Goal: Information Seeking & Learning: Check status

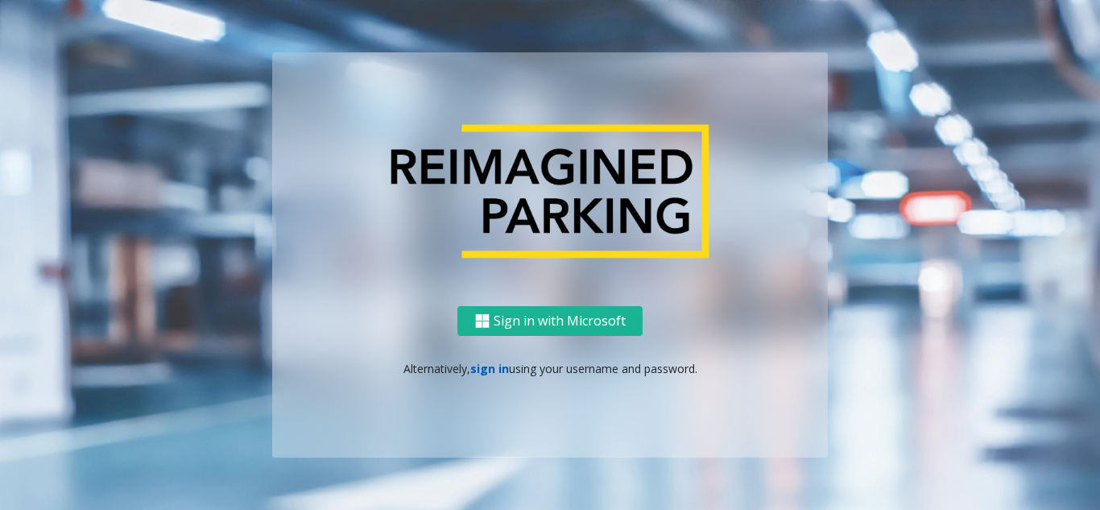
click at [482, 368] on link "sign in" at bounding box center [489, 368] width 39 height 15
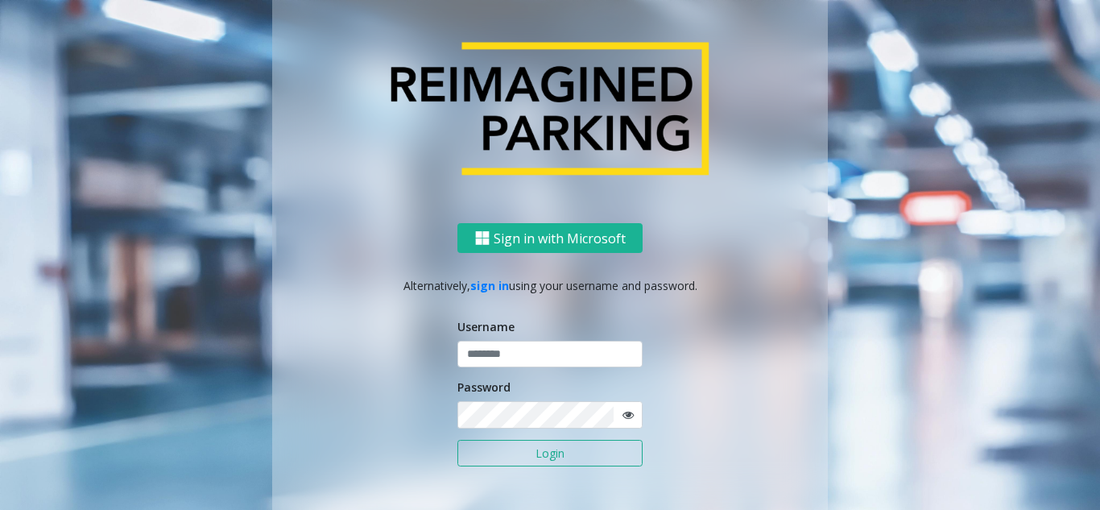
click at [493, 338] on div "Username" at bounding box center [549, 343] width 185 height 50
click at [490, 352] on input "text" at bounding box center [549, 354] width 185 height 27
paste input "*******"
type input "*******"
click at [622, 415] on icon at bounding box center [627, 414] width 11 height 11
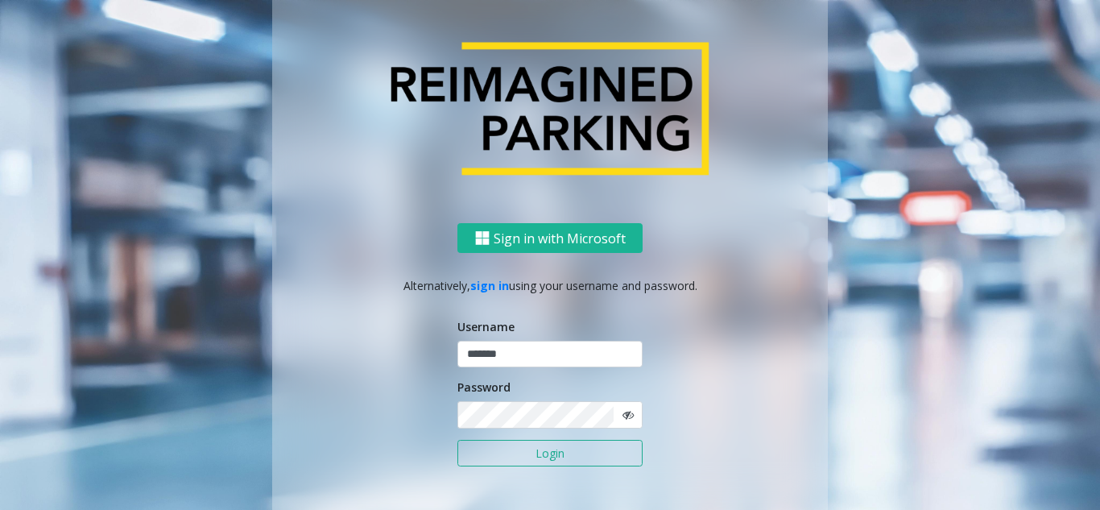
click at [501, 457] on button "Login" at bounding box center [549, 453] width 185 height 27
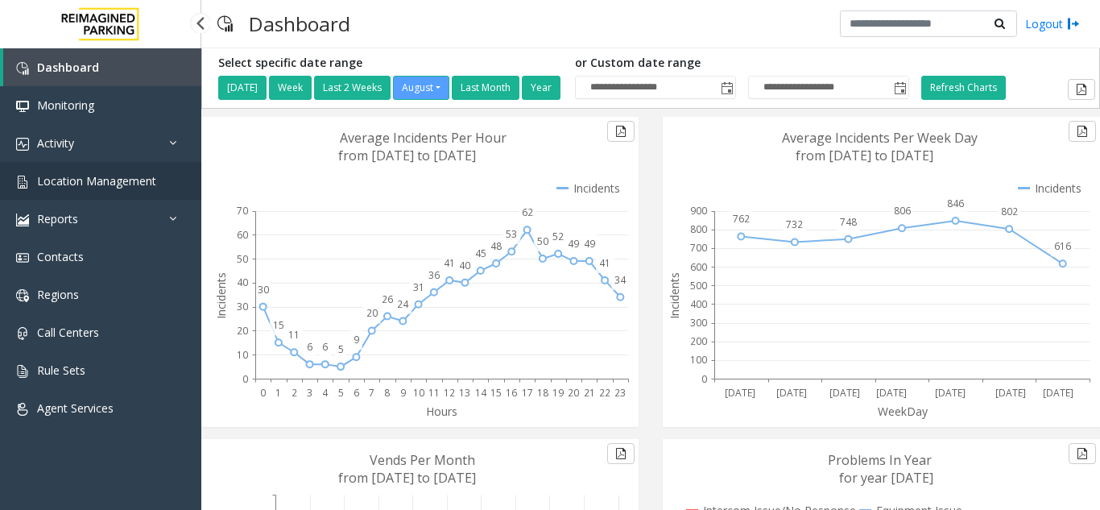
click at [76, 187] on span "Location Management" at bounding box center [96, 180] width 119 height 15
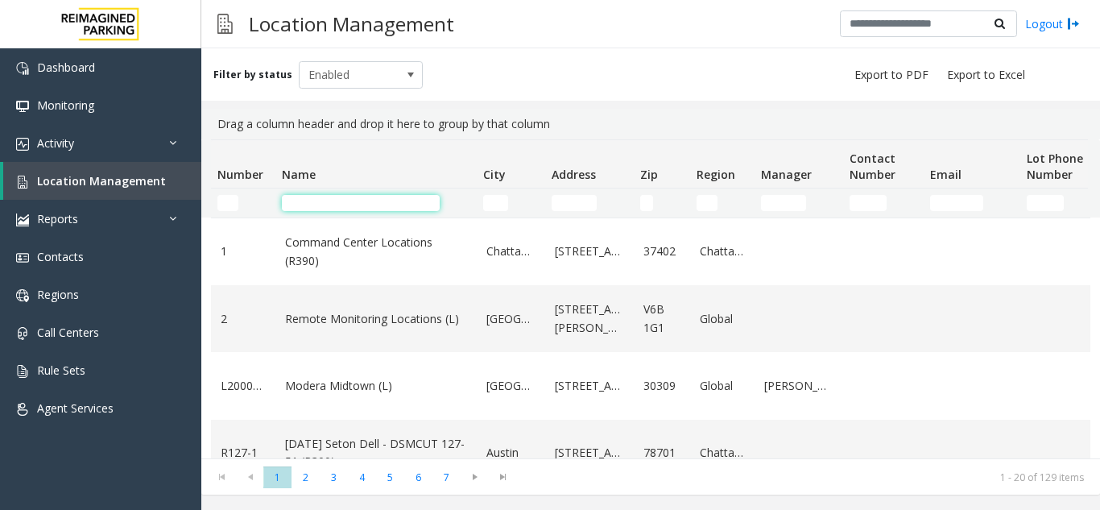
click at [329, 199] on input "Name Filter" at bounding box center [361, 203] width 158 height 16
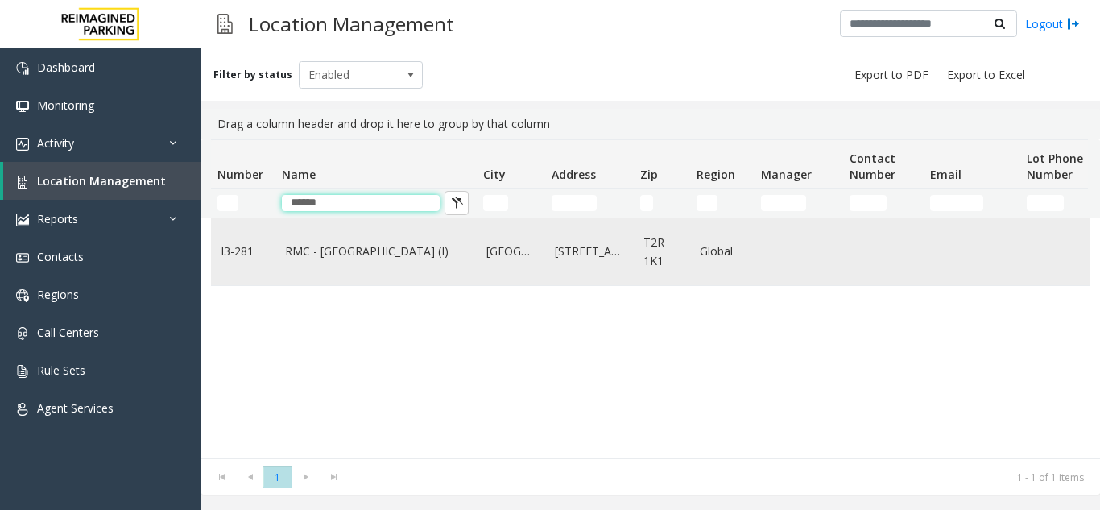
type input "*****"
click at [342, 281] on td "RMC - [GEOGRAPHIC_DATA] (I)" at bounding box center [375, 251] width 201 height 67
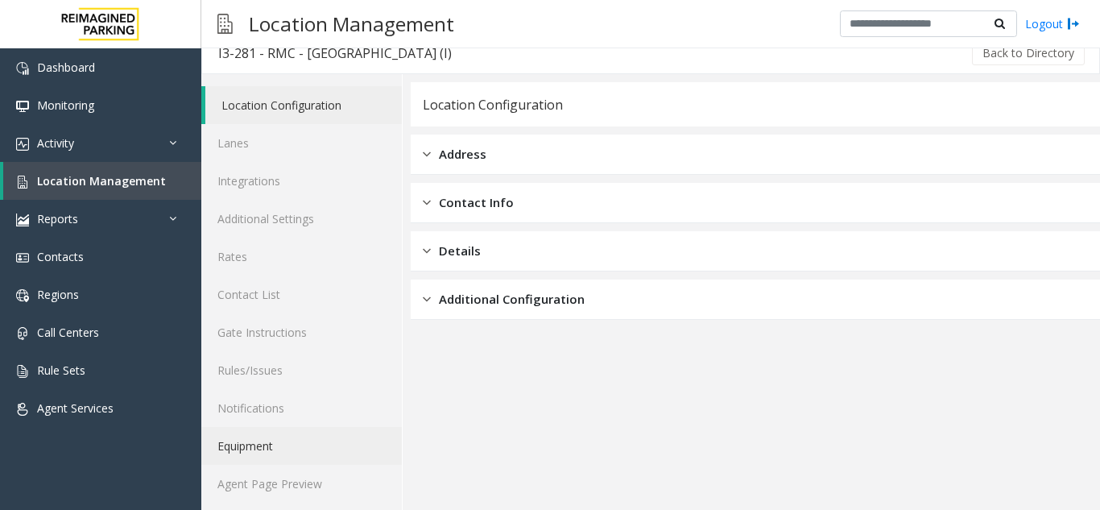
scroll to position [21, 0]
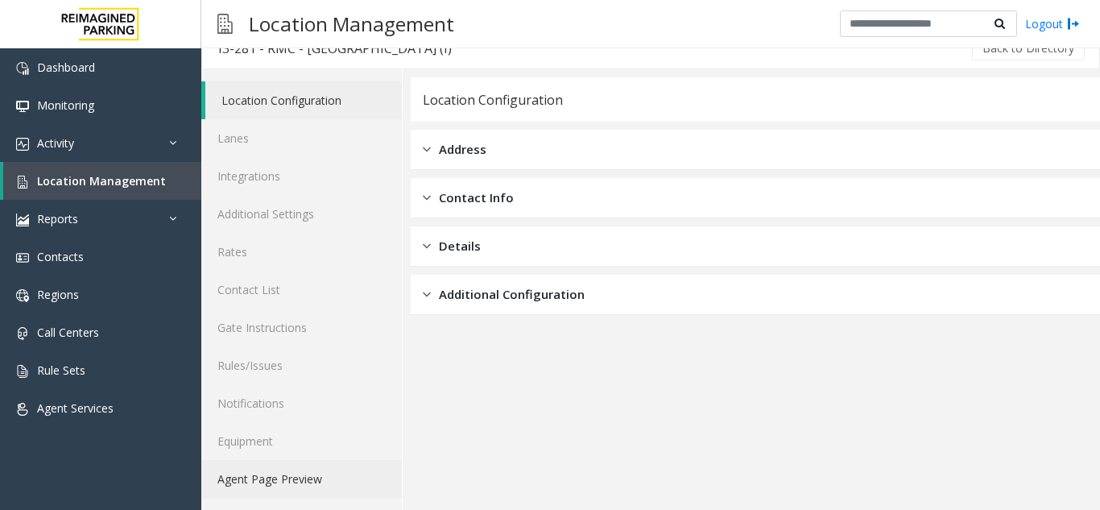
click at [304, 472] on link "Agent Page Preview" at bounding box center [301, 479] width 200 height 38
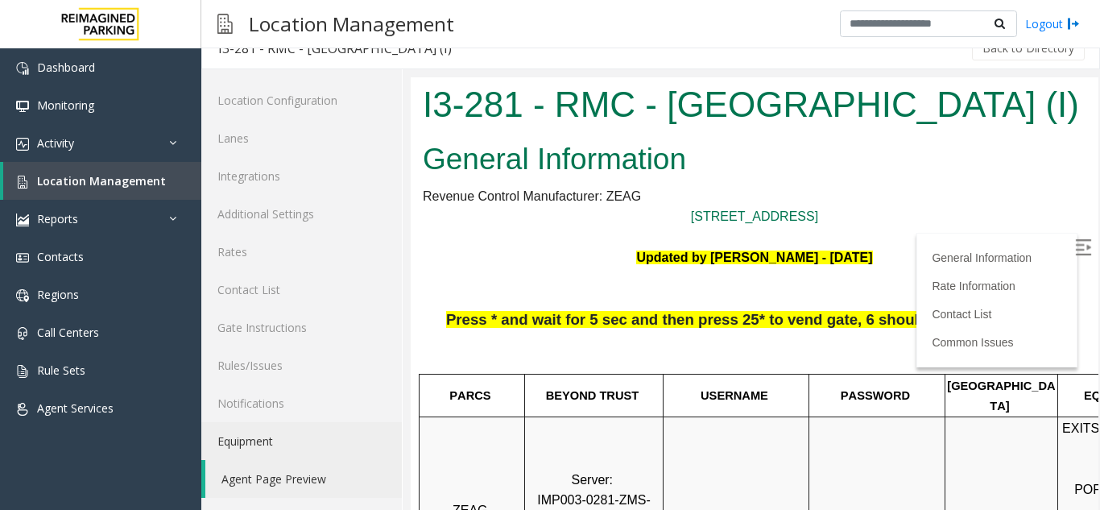
click at [1075, 240] on img at bounding box center [1083, 247] width 16 height 16
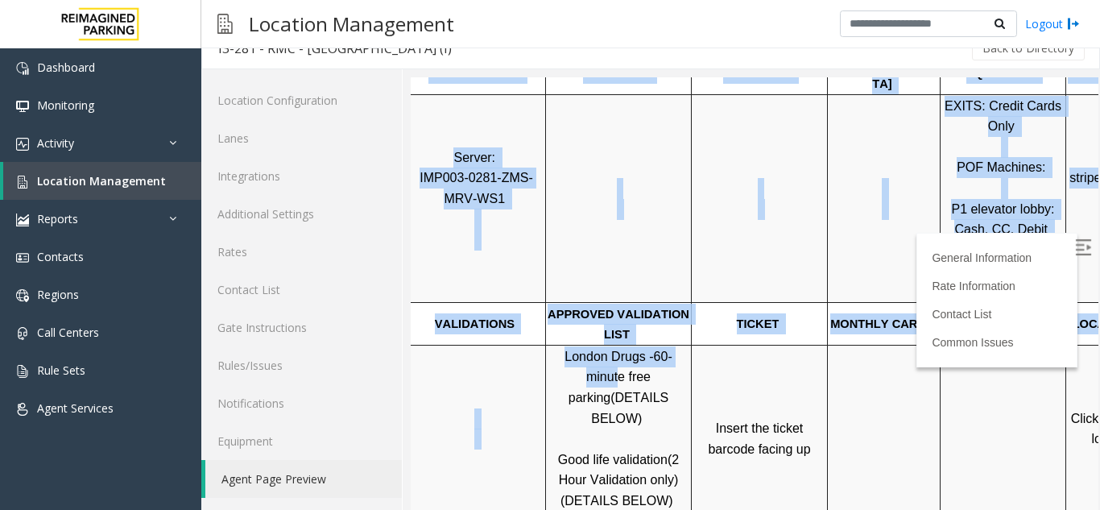
scroll to position [322, 227]
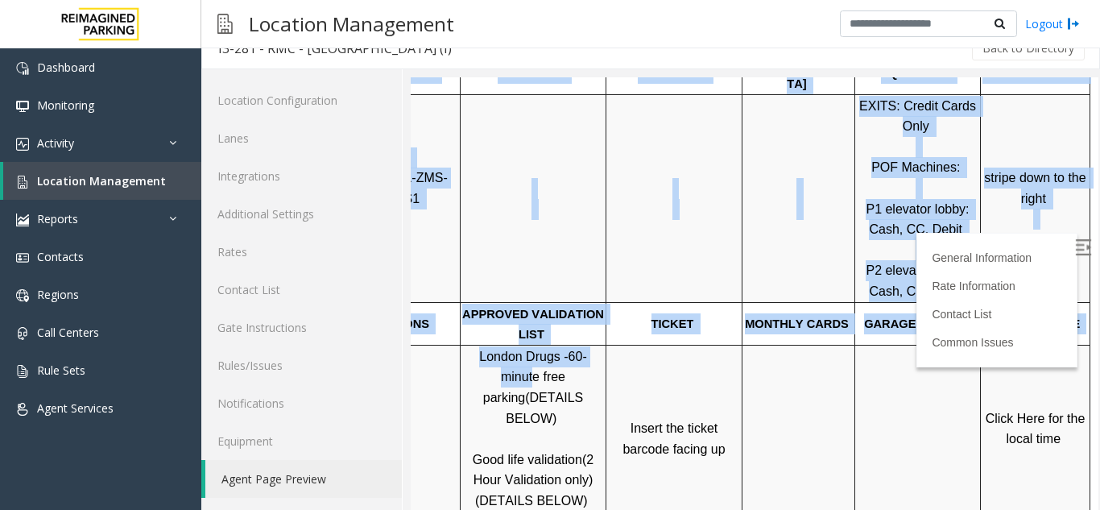
drag, startPoint x: 935, startPoint y: 340, endPoint x: 1144, endPoint y: 329, distance: 209.6
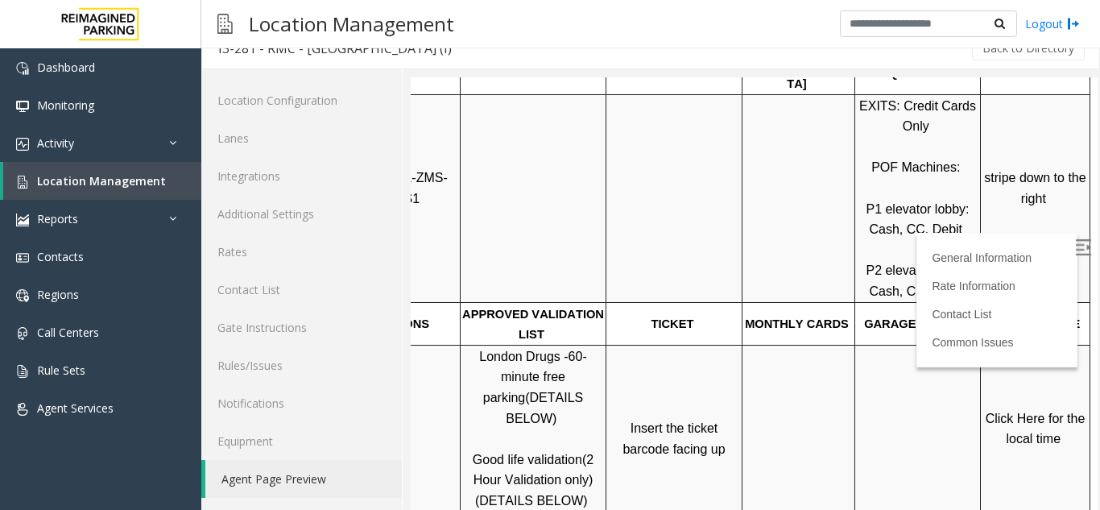
click at [1003, 411] on span "Click Here for the local time" at bounding box center [1037, 428] width 103 height 35
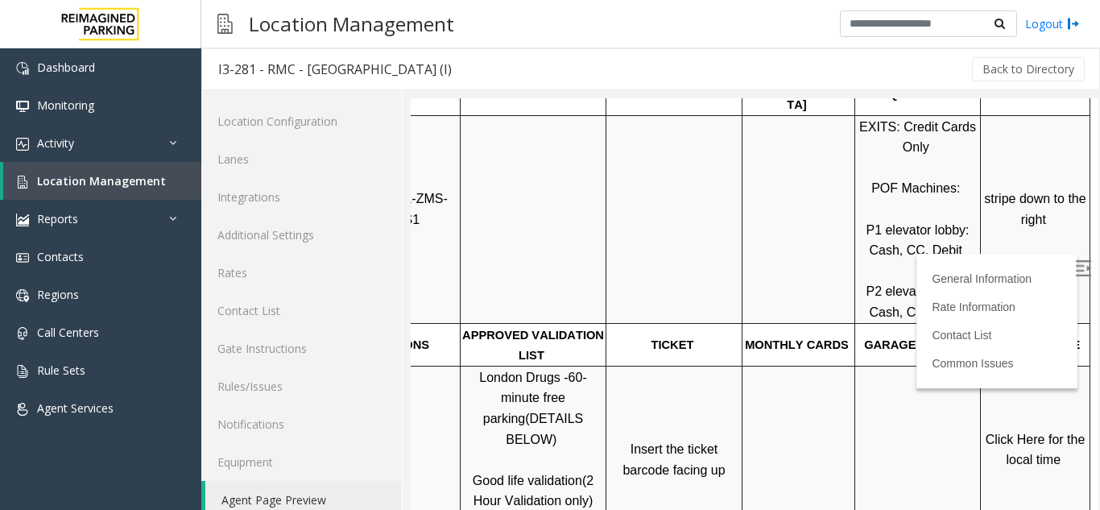
scroll to position [21, 0]
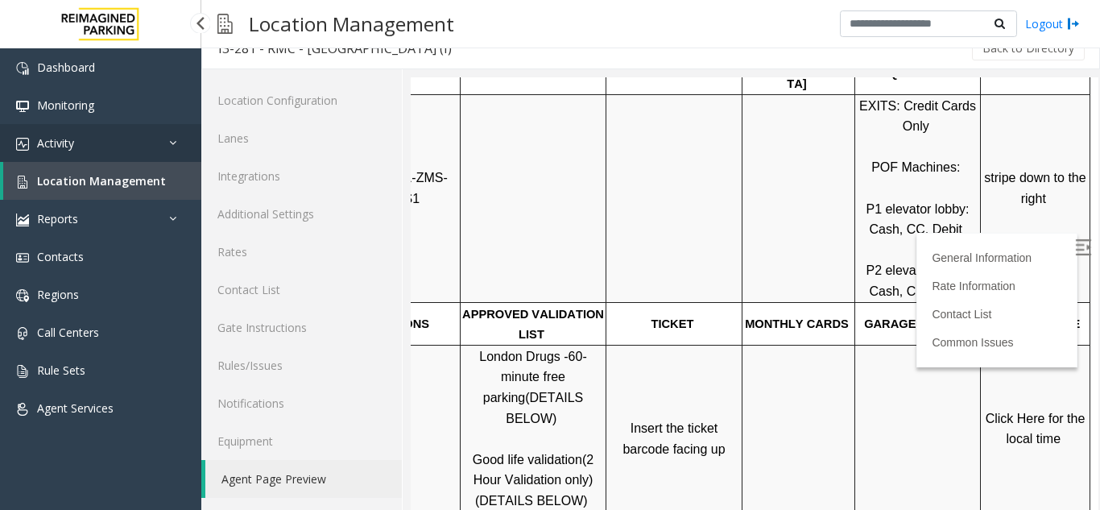
click at [111, 157] on link "Activity" at bounding box center [100, 143] width 201 height 38
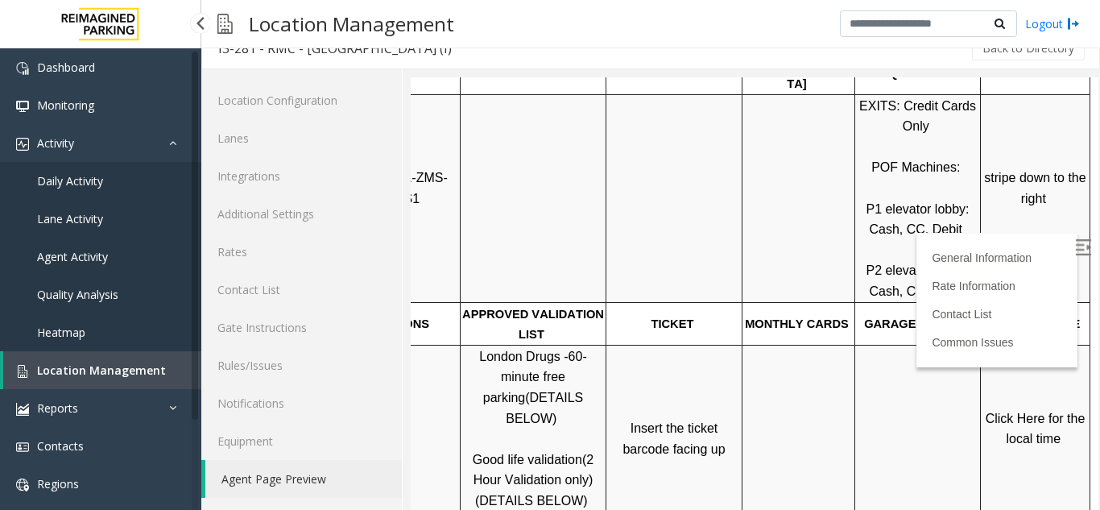
click at [95, 259] on span "Agent Activity" at bounding box center [72, 256] width 71 height 15
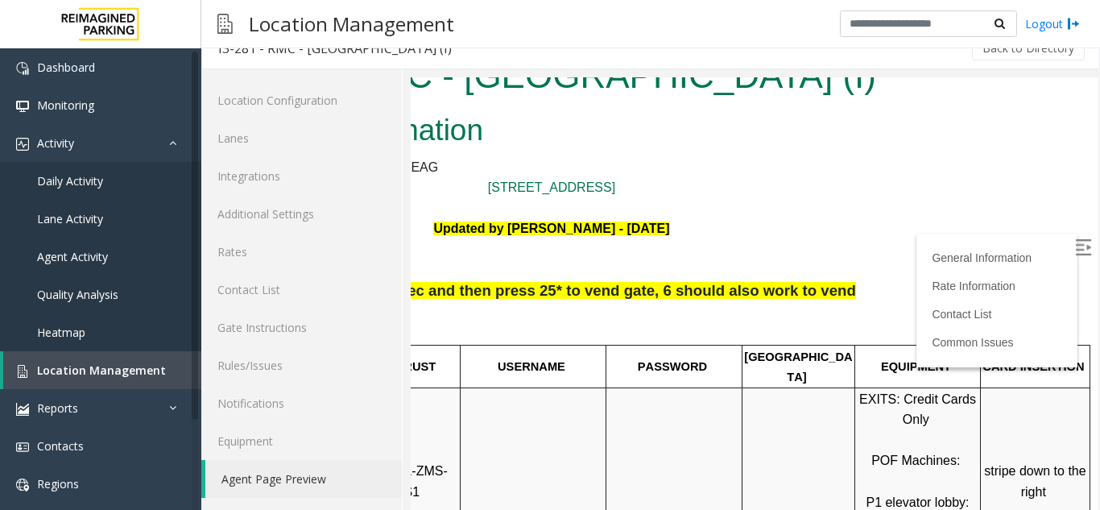
scroll to position [0, 227]
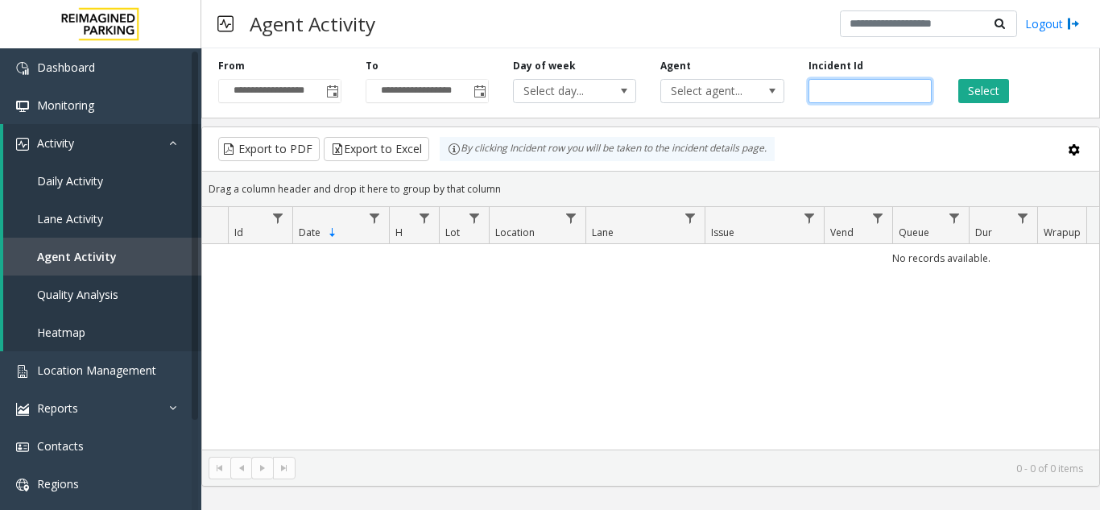
click at [839, 97] on input "number" at bounding box center [869, 91] width 123 height 24
click at [335, 92] on span "Toggle popup" at bounding box center [332, 91] width 13 height 13
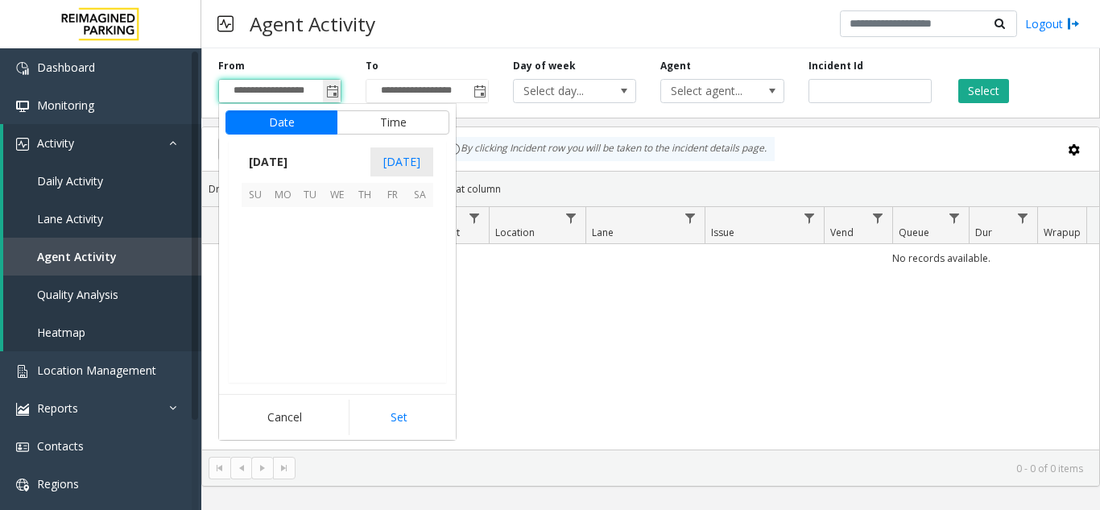
scroll to position [288804, 0]
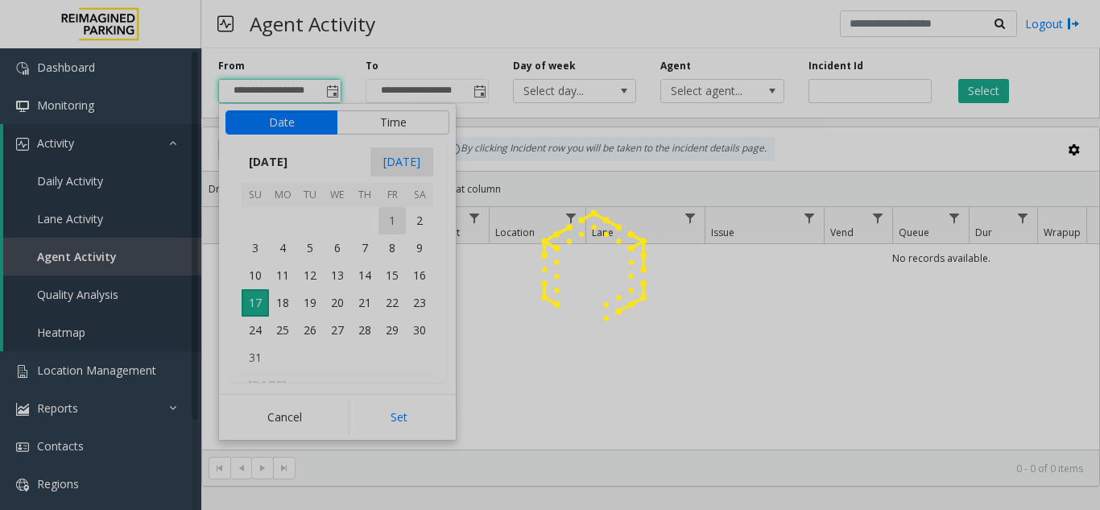
click at [385, 223] on app-root "**********" at bounding box center [550, 255] width 1100 height 510
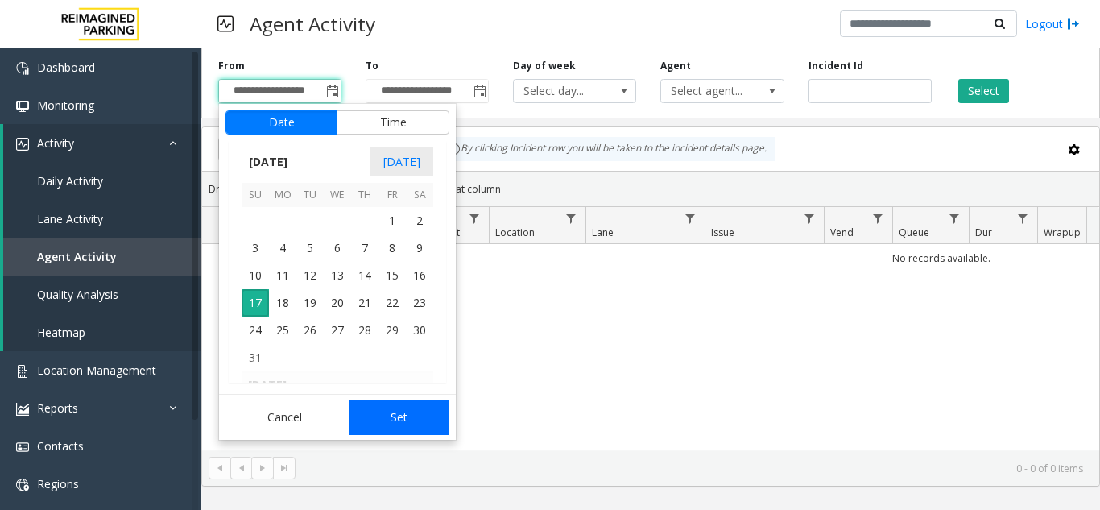
drag, startPoint x: 410, startPoint y: 424, endPoint x: 412, endPoint y: 388, distance: 36.3
click at [409, 424] on button "Set" at bounding box center [399, 416] width 101 height 35
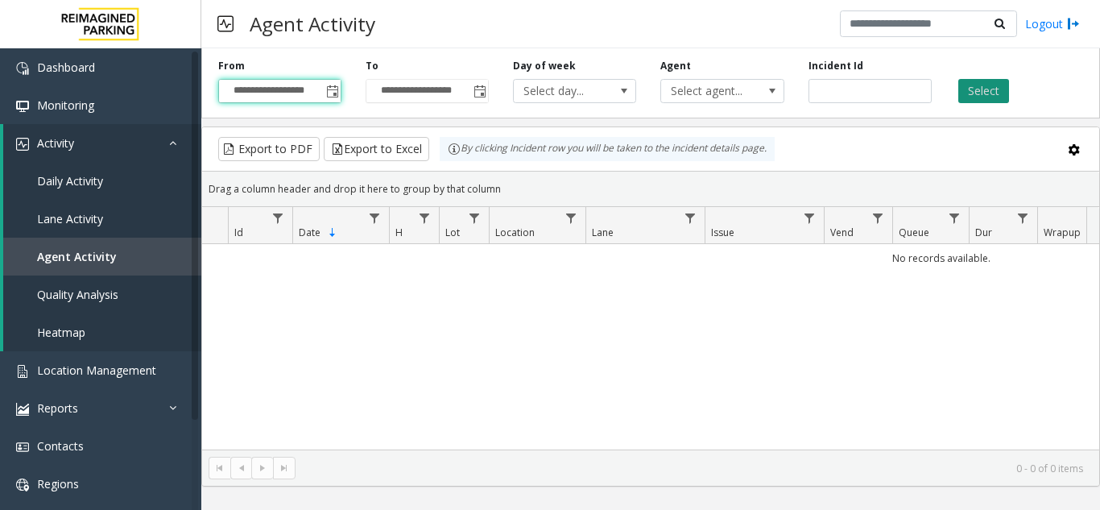
click at [978, 85] on button "Select" at bounding box center [983, 91] width 51 height 24
click at [333, 89] on span "Toggle popup" at bounding box center [332, 91] width 13 height 13
click at [328, 93] on span "Toggle popup" at bounding box center [332, 91] width 13 height 13
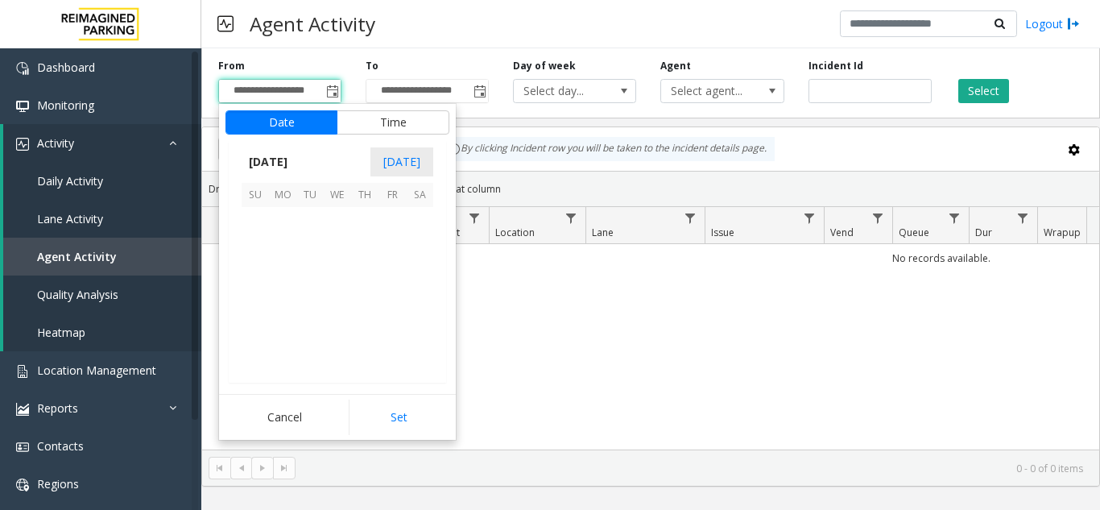
scroll to position [288804, 0]
click at [385, 221] on span "1" at bounding box center [391, 220] width 27 height 27
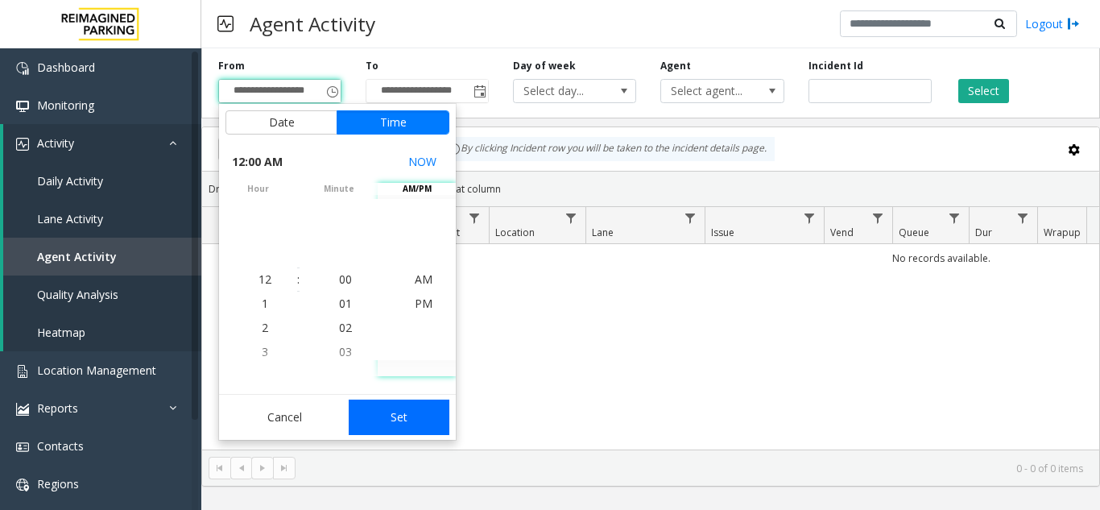
click at [415, 411] on button "Set" at bounding box center [399, 416] width 101 height 35
type input "**********"
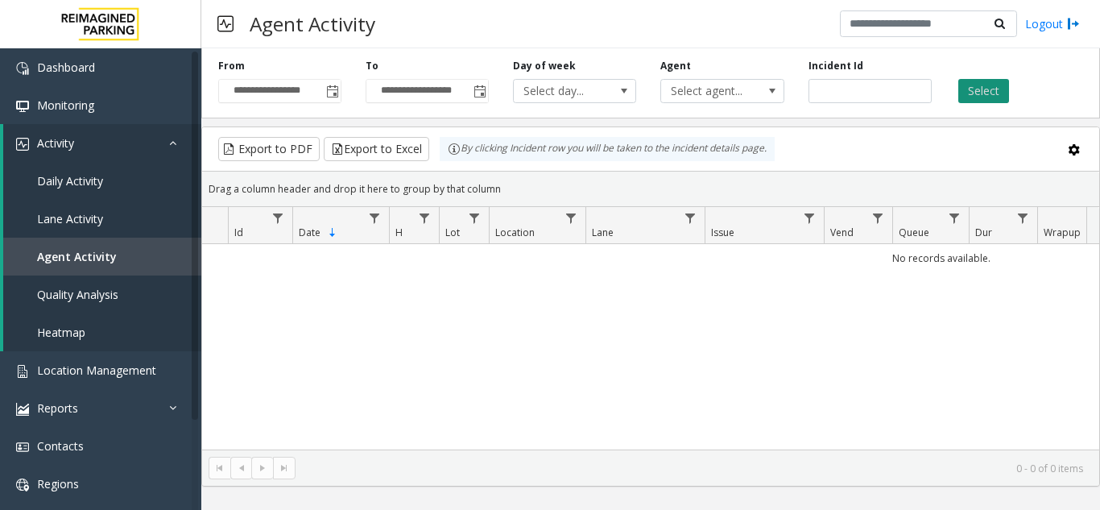
click at [985, 92] on button "Select" at bounding box center [983, 91] width 51 height 24
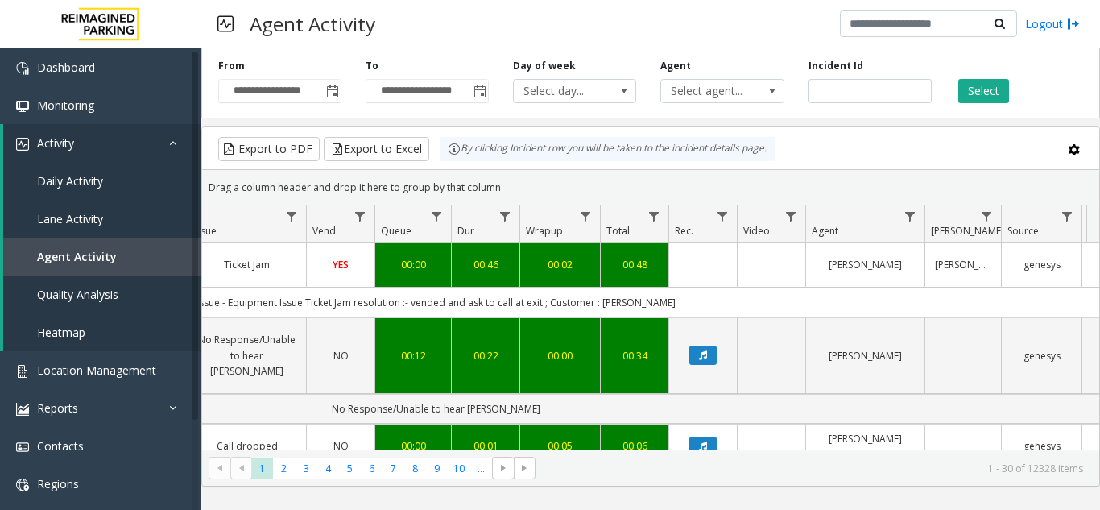
scroll to position [0, 560]
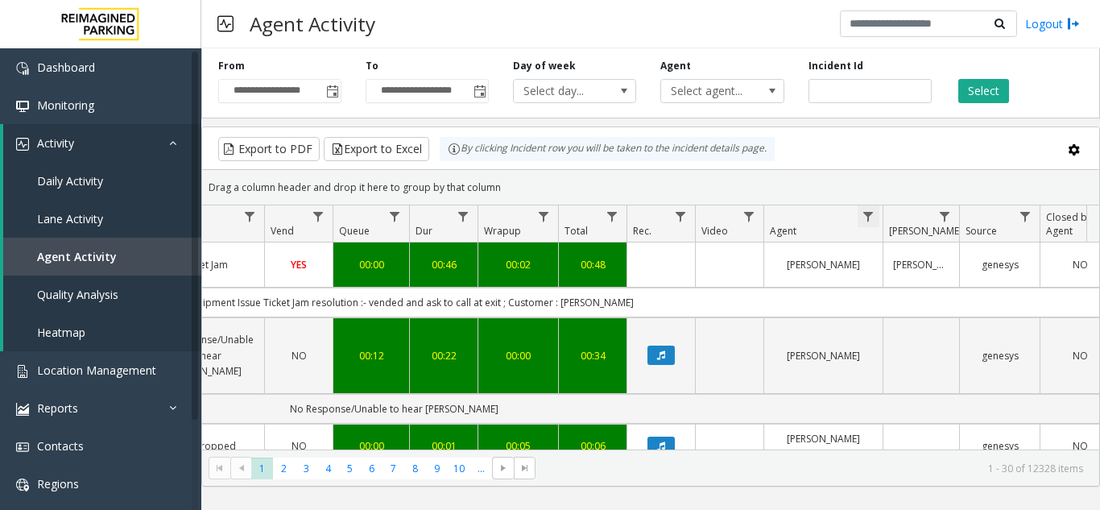
click at [866, 217] on span "Data table" at bounding box center [868, 216] width 13 height 13
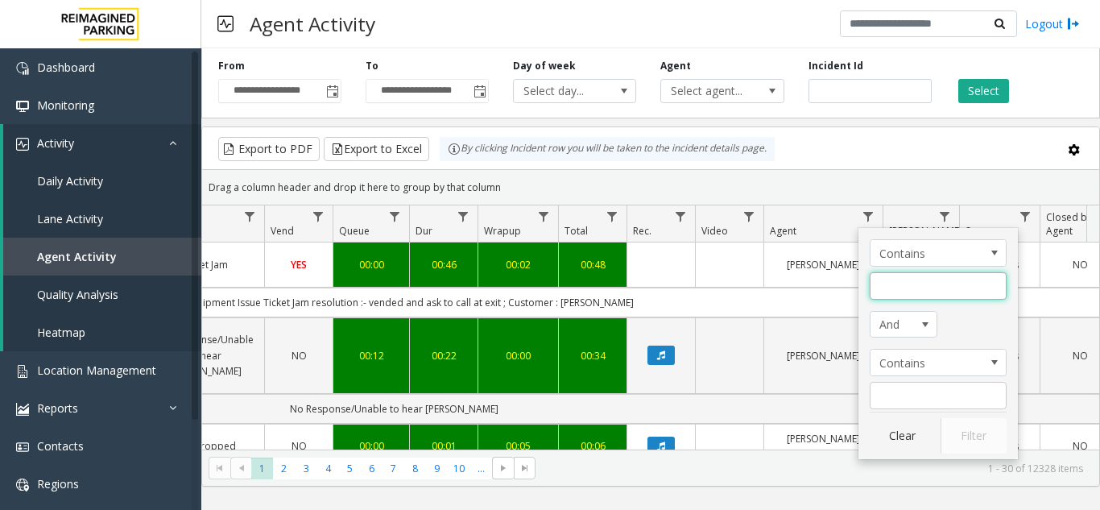
click at [895, 280] on input "Agent Filter" at bounding box center [938, 285] width 137 height 27
click at [924, 327] on span "Agent Filter Logic" at bounding box center [925, 324] width 13 height 13
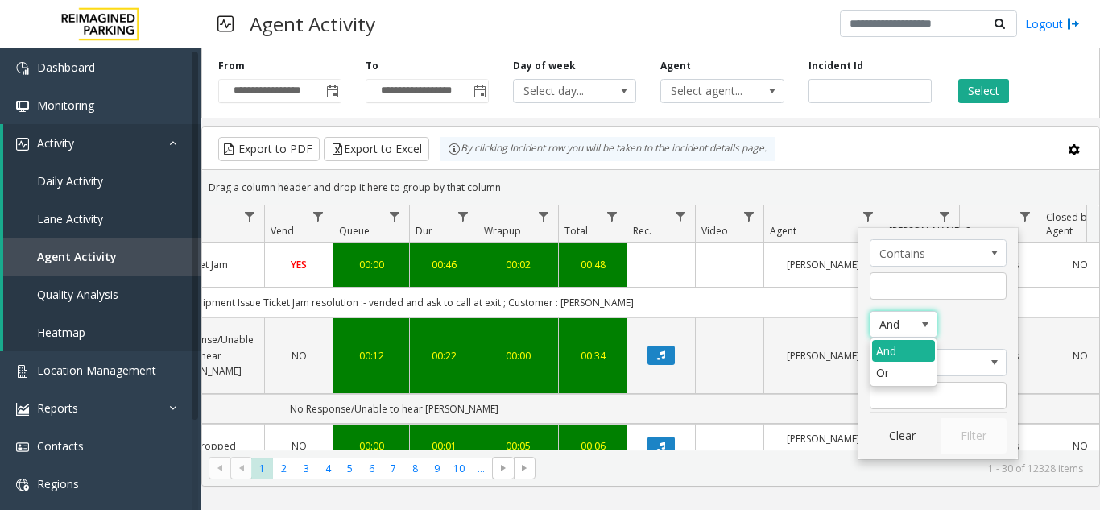
click at [924, 327] on span "Agent Filter Logic" at bounding box center [925, 324] width 13 height 13
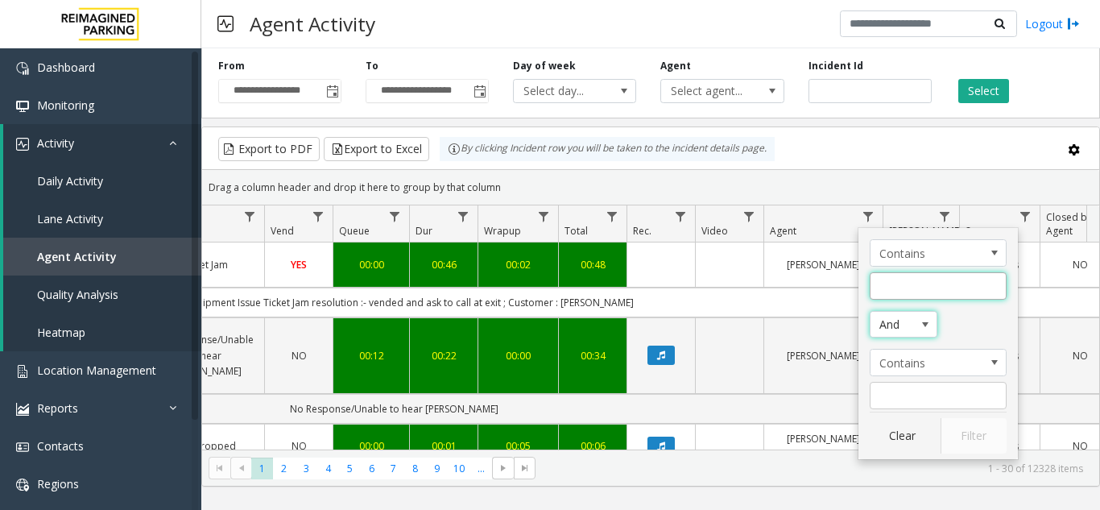
click at [899, 275] on input "Agent Filter" at bounding box center [938, 285] width 137 height 27
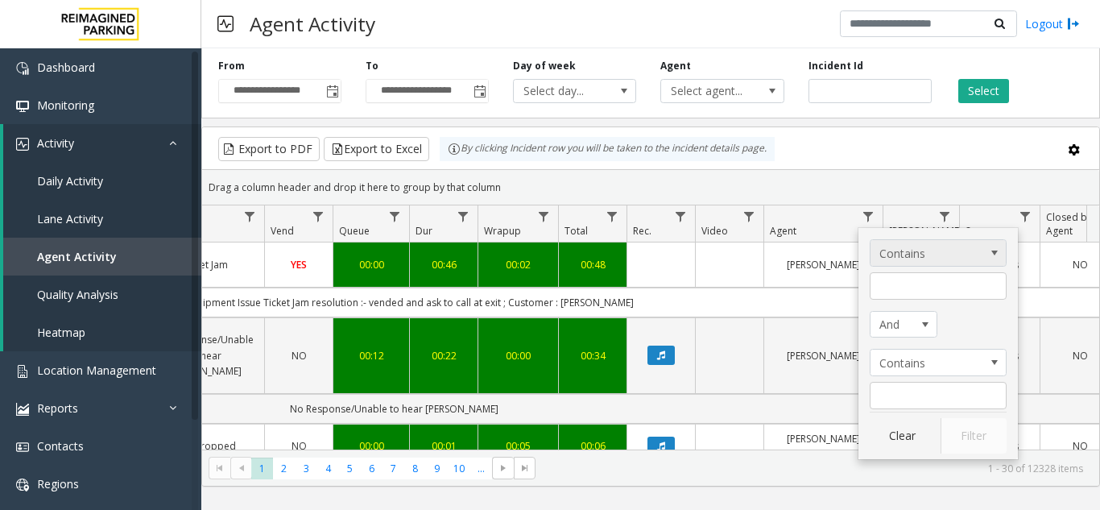
click at [991, 254] on span "Agent Filter Operators" at bounding box center [994, 252] width 13 height 13
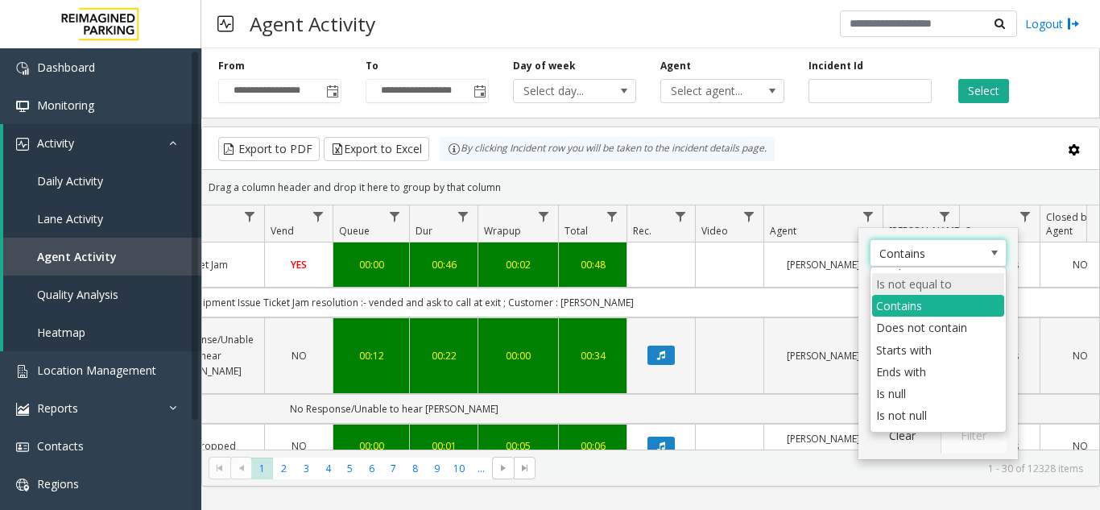
scroll to position [0, 0]
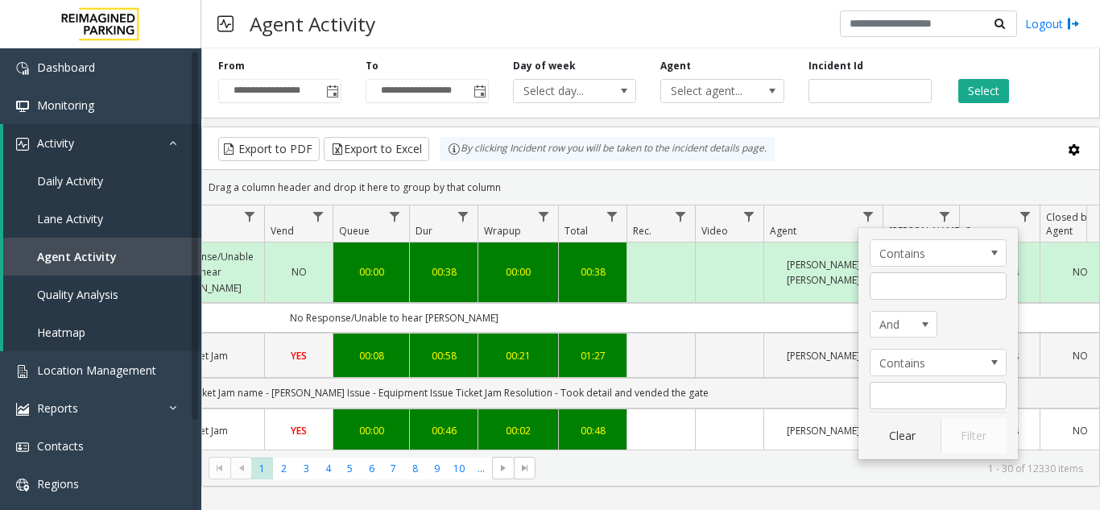
click at [1048, 303] on td "No Response/Unable to hear parker" at bounding box center [394, 318] width 1452 height 30
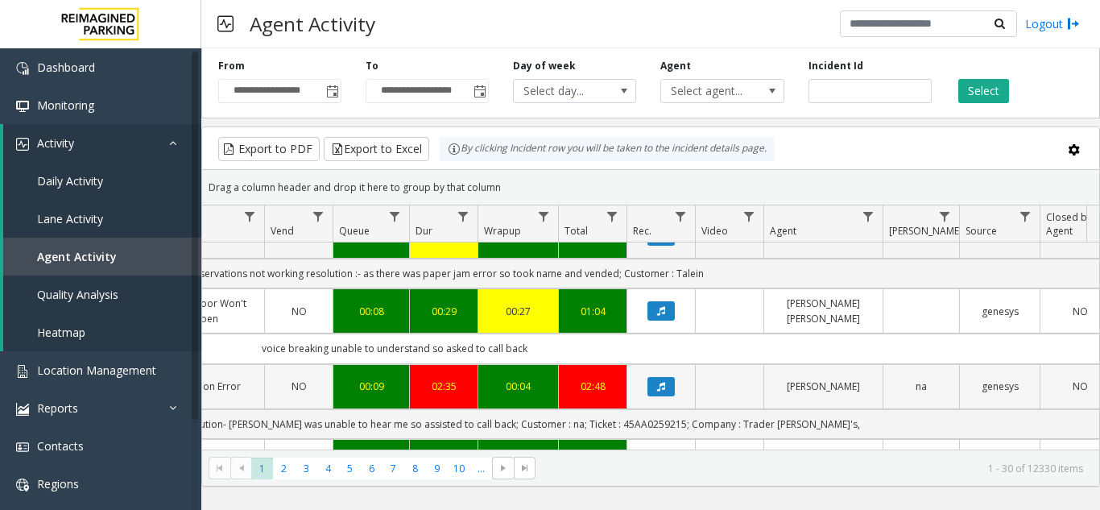
scroll to position [1047, 560]
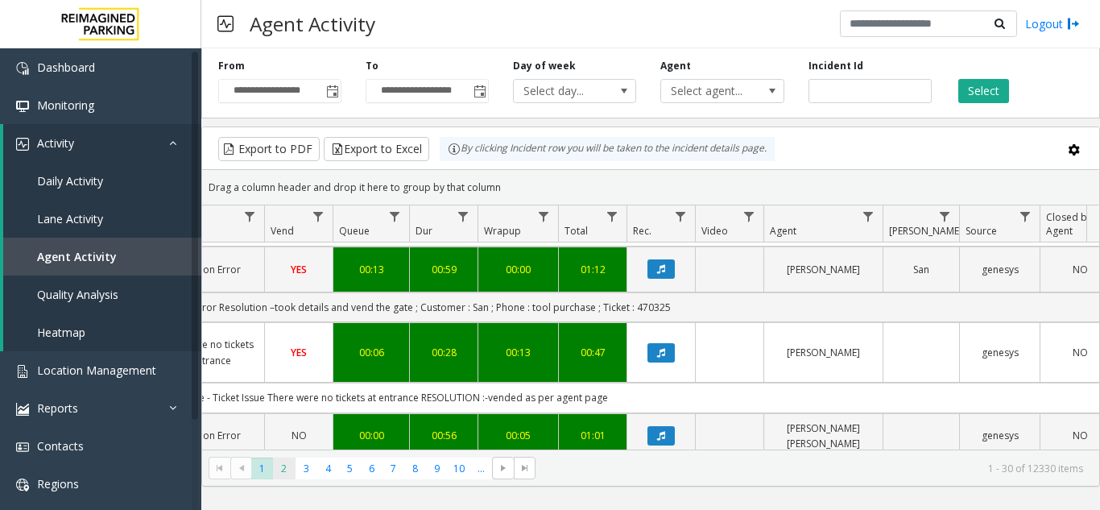
click at [286, 473] on span "2" at bounding box center [284, 468] width 22 height 22
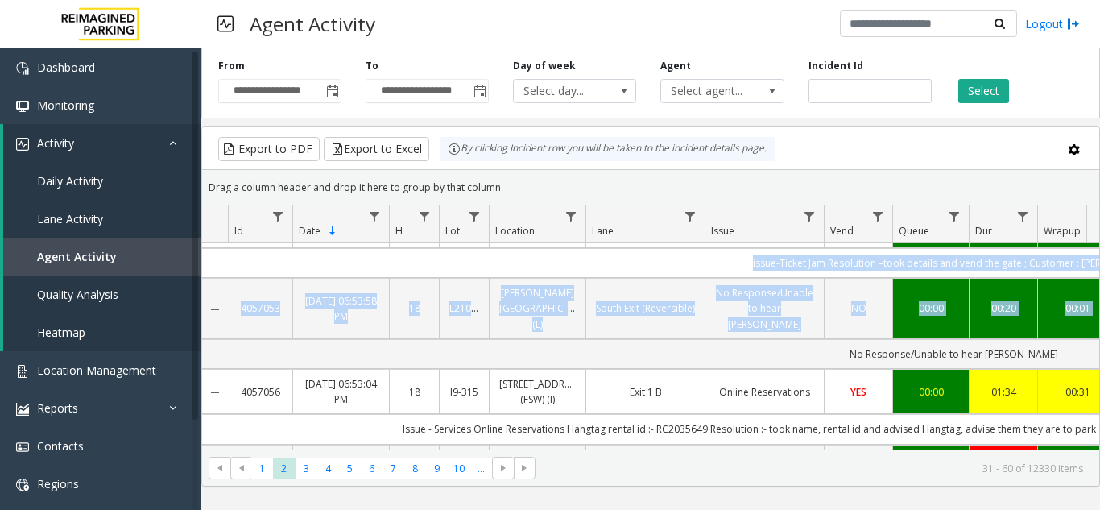
drag, startPoint x: 899, startPoint y: 267, endPoint x: 201, endPoint y: 285, distance: 697.5
click at [201, 285] on kendo-grid "Export to PDF Export to Excel By clicking Incident row you will be taken to the…" at bounding box center [650, 306] width 899 height 360
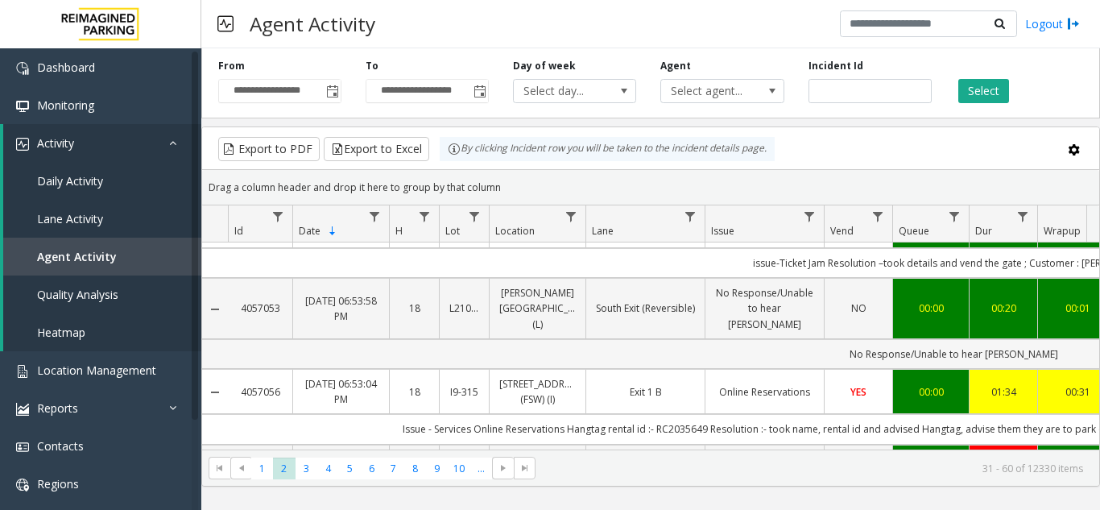
click at [321, 339] on td "No Response/Unable to hear parker" at bounding box center [954, 354] width 1452 height 30
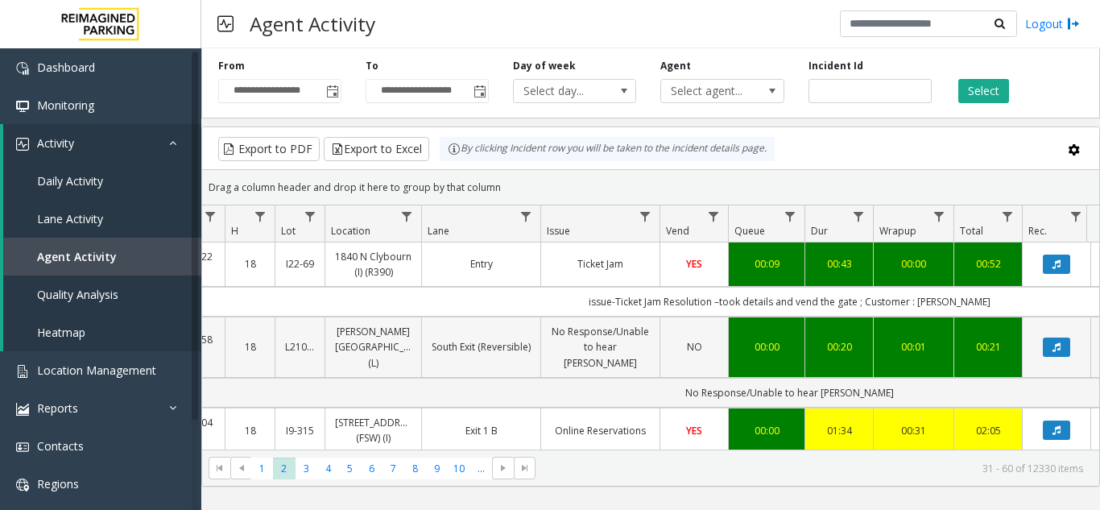
scroll to position [847, 300]
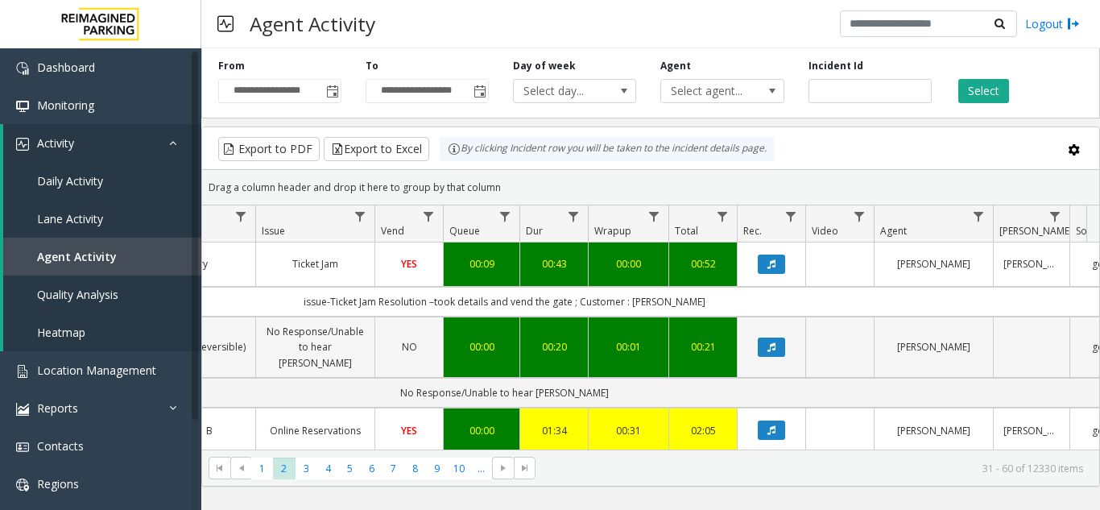
drag, startPoint x: 496, startPoint y: 270, endPoint x: 1081, endPoint y: 290, distance: 585.7
click at [1081, 316] on tr "4057053 Aug 16, 2025 06:53:58 PM 18 L21078900 Eisemann Center (L) South Exit (R…" at bounding box center [492, 346] width 1478 height 61
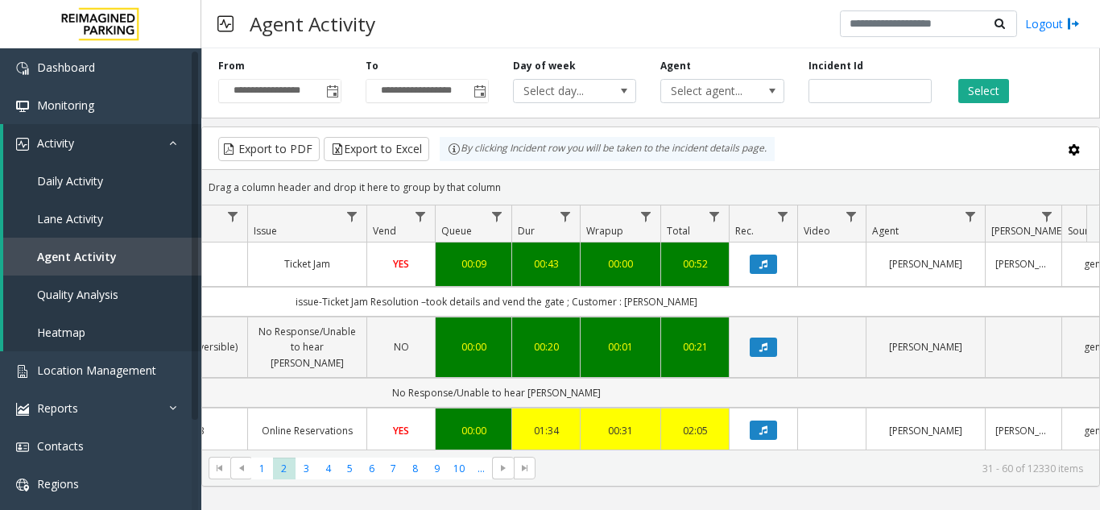
click at [800, 378] on td "No Response/Unable to hear parker" at bounding box center [497, 393] width 1452 height 30
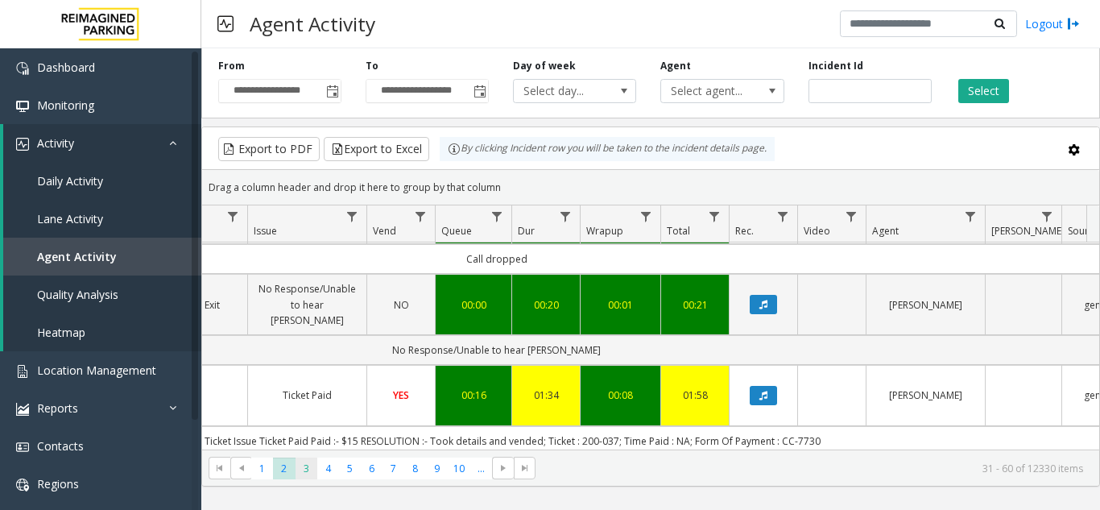
click at [305, 475] on span "3" at bounding box center [307, 468] width 22 height 22
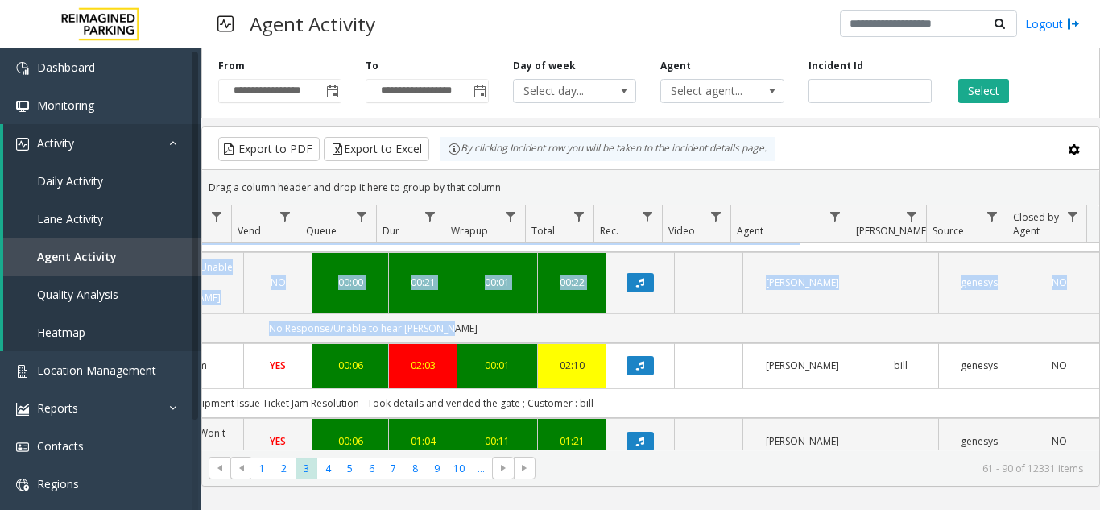
drag, startPoint x: 667, startPoint y: 312, endPoint x: 1122, endPoint y: 295, distance: 455.3
click at [1099, 295] on html "**********" at bounding box center [550, 255] width 1100 height 510
click at [839, 322] on td "No Response/Unable to hear parker" at bounding box center [373, 328] width 1452 height 30
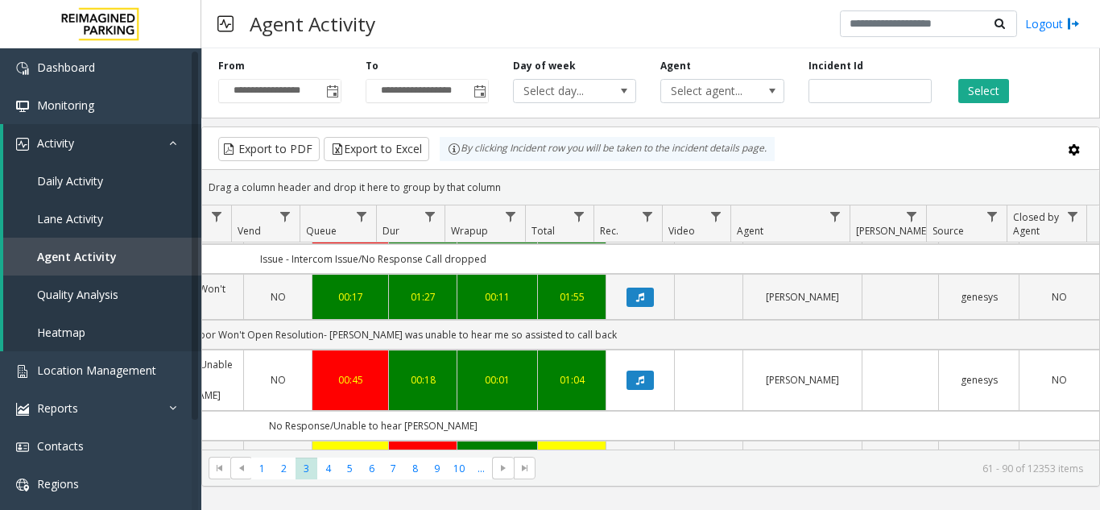
scroll to position [2251, 593]
